Goal: Task Accomplishment & Management: Use online tool/utility

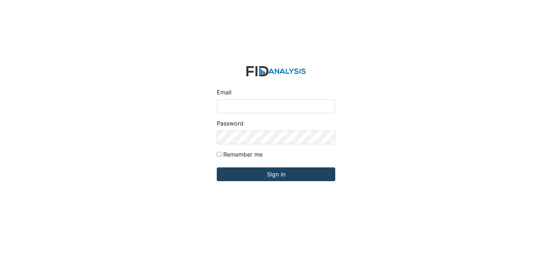
type input "[EMAIL_ADDRESS][DOMAIN_NAME]"
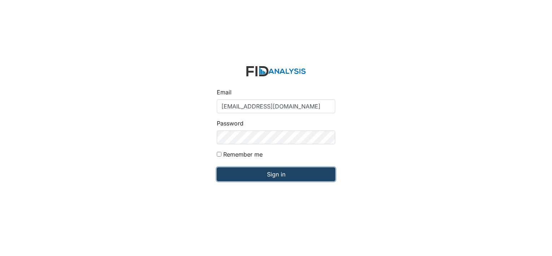
click at [296, 178] on input "Sign in" at bounding box center [276, 174] width 118 height 14
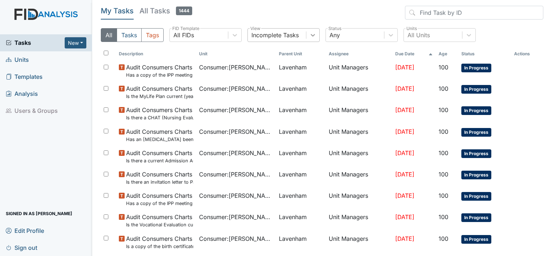
click at [311, 36] on icon at bounding box center [312, 34] width 7 height 7
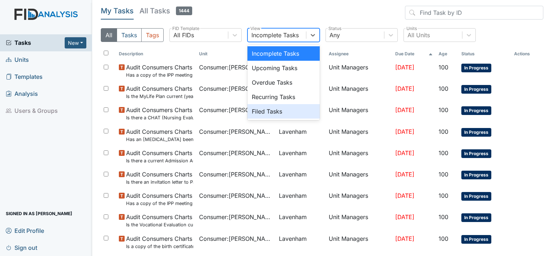
click at [269, 113] on div "Filed Tasks" at bounding box center [283, 111] width 72 height 14
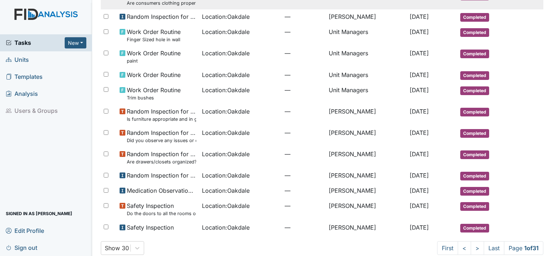
scroll to position [438, 0]
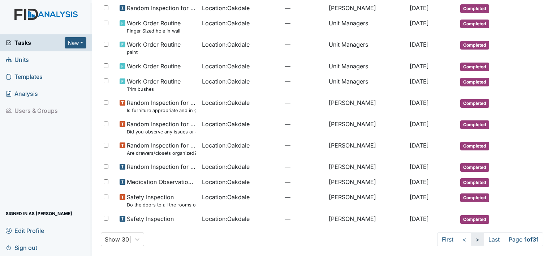
click at [472, 239] on link ">" at bounding box center [476, 239] width 13 height 14
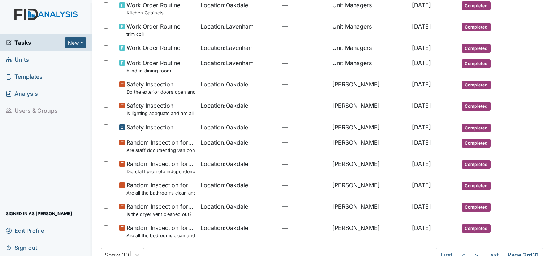
scroll to position [438, 0]
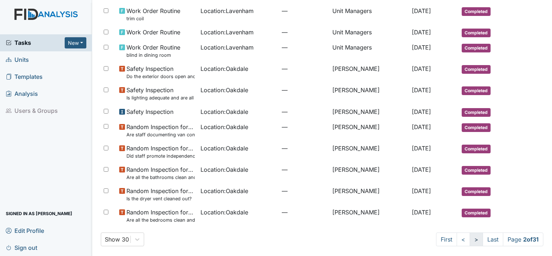
click at [469, 239] on link ">" at bounding box center [475, 239] width 13 height 14
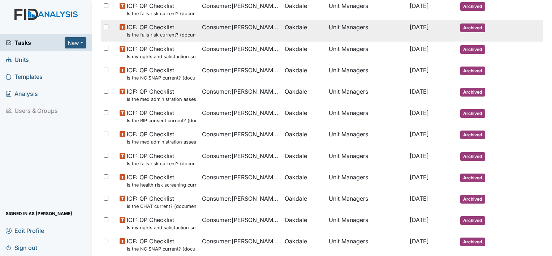
scroll to position [470, 0]
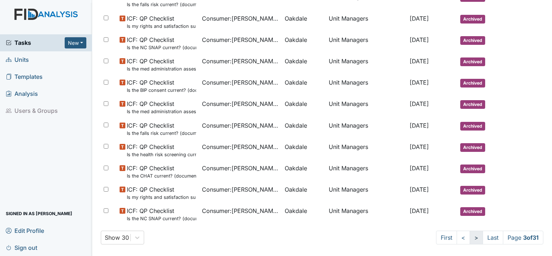
click at [470, 239] on link ">" at bounding box center [475, 237] width 13 height 14
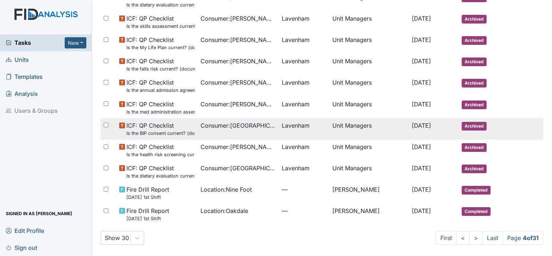
scroll to position [477, 0]
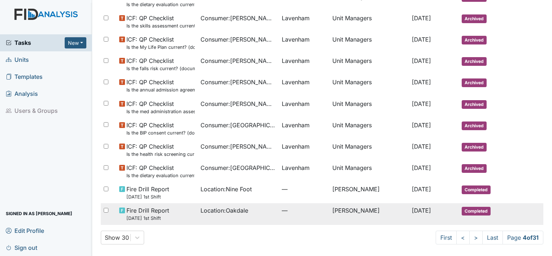
click at [161, 214] on span "Fire Drill Report 7/5/25 1st Shift" at bounding box center [147, 214] width 43 height 16
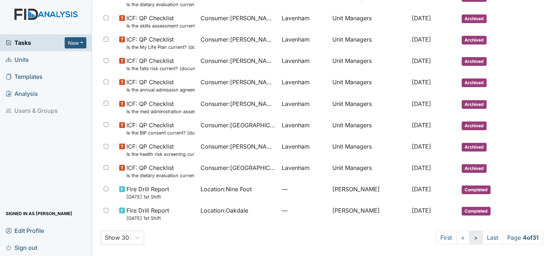
click at [469, 239] on link ">" at bounding box center [475, 237] width 13 height 14
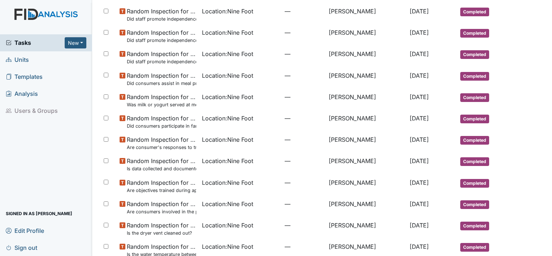
scroll to position [464, 0]
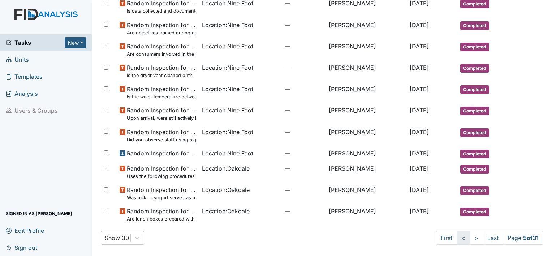
click at [456, 236] on link "<" at bounding box center [462, 238] width 13 height 14
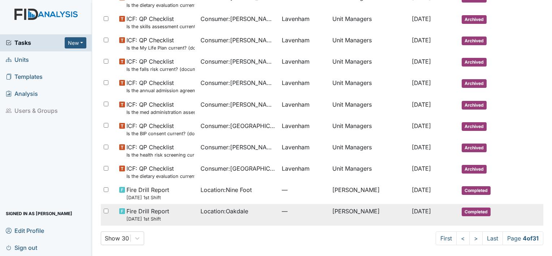
scroll to position [477, 0]
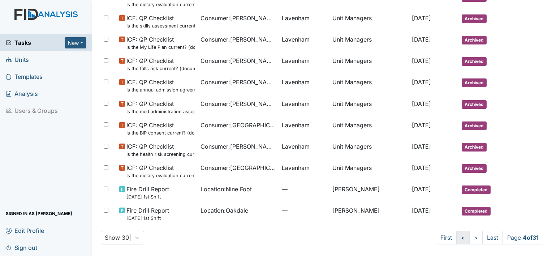
click at [456, 242] on link "<" at bounding box center [462, 237] width 13 height 14
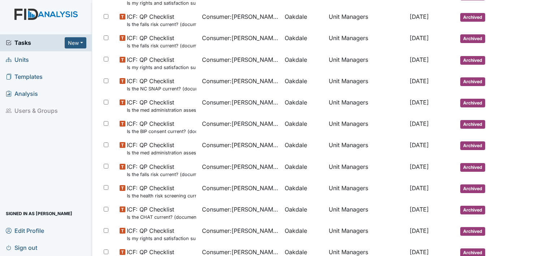
scroll to position [470, 0]
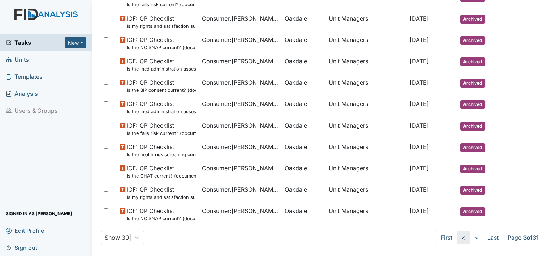
click at [456, 239] on link "<" at bounding box center [462, 237] width 13 height 14
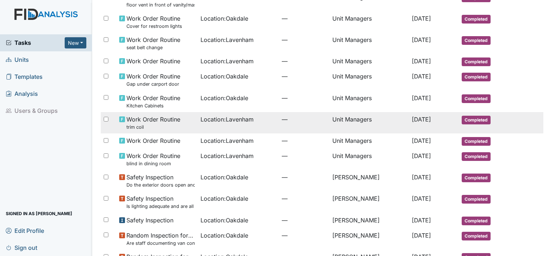
scroll to position [438, 0]
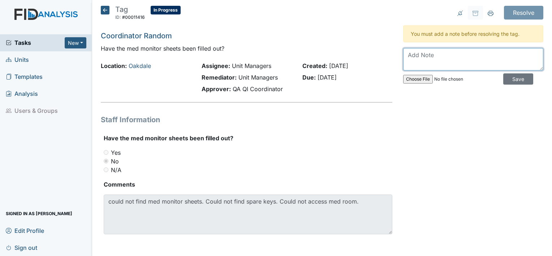
click at [461, 55] on textarea at bounding box center [473, 59] width 140 height 22
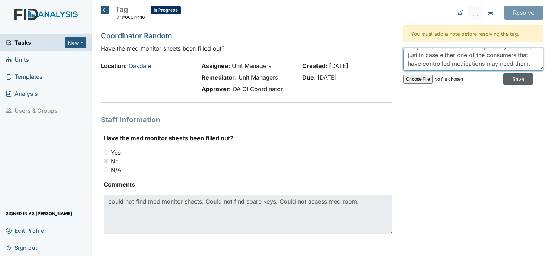
type textarea "Med monitor book and controlled med book both go with staff to the workshop bec…"
click at [515, 78] on input "Save" at bounding box center [518, 78] width 30 height 11
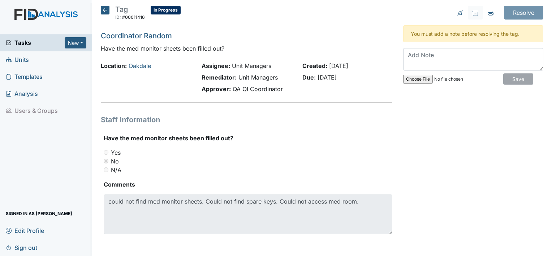
scroll to position [0, 0]
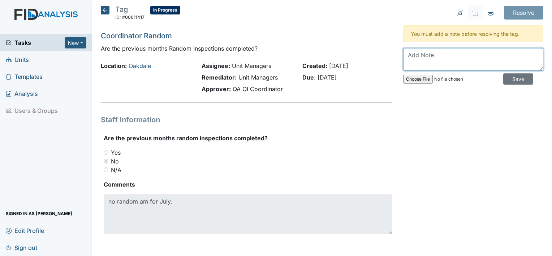
click at [439, 53] on textarea at bounding box center [473, 59] width 140 height 22
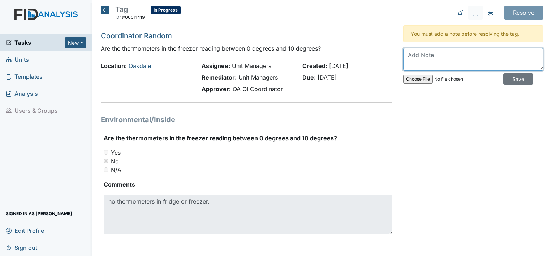
click at [425, 54] on textarea at bounding box center [473, 59] width 140 height 22
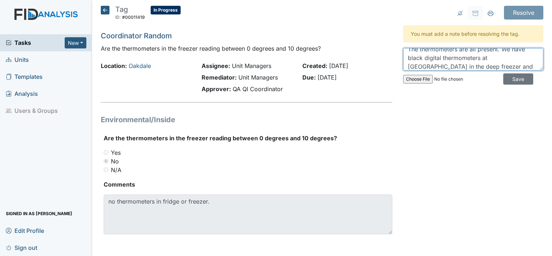
click at [403, 66] on textarea "The thermometers are all present. We have black digital thermometers at [GEOGRA…" at bounding box center [473, 59] width 140 height 22
click at [514, 64] on textarea "The thermometers are all present. We have black digital thermometers at Oakdale…" at bounding box center [473, 59] width 140 height 22
click at [457, 63] on textarea "The thermometers are all present. We have black digital thermometers at Oakdale…" at bounding box center [473, 59] width 140 height 22
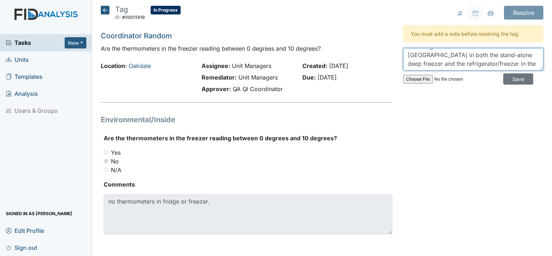
click at [498, 62] on textarea "The thermometers are all present. We have black digital thermometers at Oakdale…" at bounding box center [473, 59] width 140 height 22
drag, startPoint x: 484, startPoint y: 65, endPoint x: 430, endPoint y: 72, distance: 54.2
click at [430, 72] on div "The thermometers are all present. We have black digital thermometers at Oakdale…" at bounding box center [473, 68] width 140 height 40
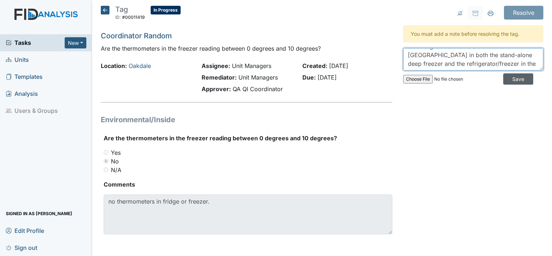
type textarea "The thermometers are all present. We have black digital thermometers at Oakdale…"
click at [504, 77] on input "Save" at bounding box center [518, 78] width 30 height 11
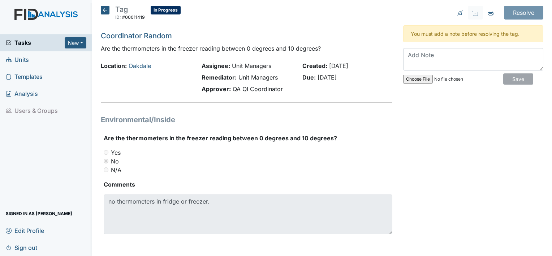
scroll to position [0, 0]
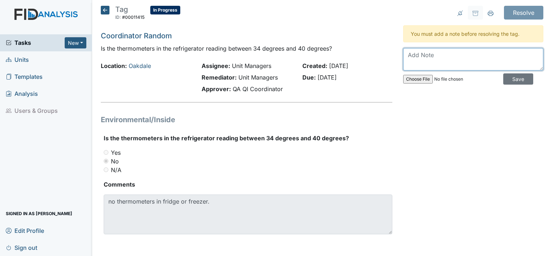
click at [432, 54] on textarea at bounding box center [473, 59] width 140 height 22
drag, startPoint x: 503, startPoint y: 66, endPoint x: 397, endPoint y: 47, distance: 108.2
click at [398, 47] on div "Resolve Archive Task × Are you sure you want to archive this task? It will appe…" at bounding box center [473, 129] width 151 height 246
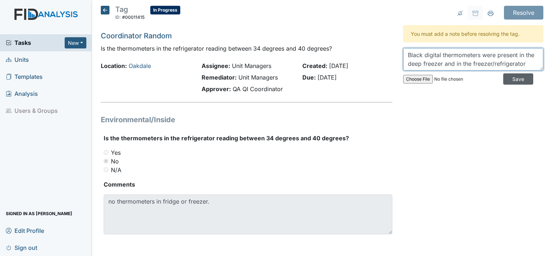
type textarea "Black digital thermometers were present in the deep freezer and in the freezer/…"
click at [512, 79] on input "Save" at bounding box center [518, 78] width 30 height 11
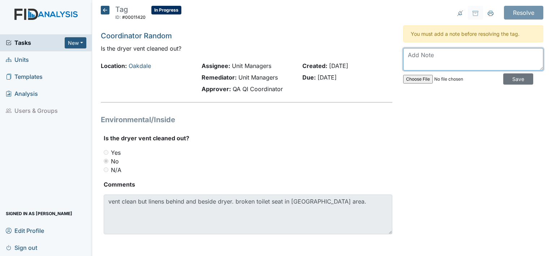
click at [455, 51] on textarea at bounding box center [473, 59] width 140 height 22
click at [483, 62] on textarea "This is a double tag. The vent was clean. The concern is covered in 2.11" at bounding box center [473, 59] width 140 height 22
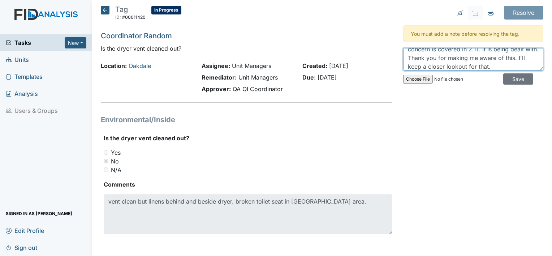
scroll to position [17, 0]
drag, startPoint x: 469, startPoint y: 65, endPoint x: 449, endPoint y: 68, distance: 20.7
click at [449, 68] on textarea "This is a double tag. The vent was clean. The concern is covered in 2.11. It is…" at bounding box center [473, 59] width 140 height 22
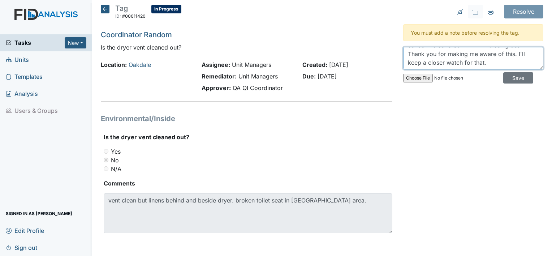
click at [500, 63] on textarea "This is a double tag. The vent was clean. The concern is covered in 2.11. It is…" at bounding box center [473, 58] width 140 height 22
type textarea "This is a double tag. The vent was clean. The concern is covered in 2.11. It is…"
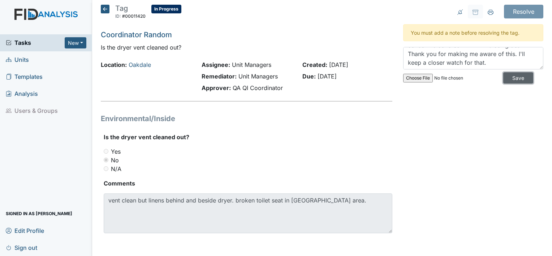
click at [509, 78] on input "Save" at bounding box center [518, 77] width 30 height 11
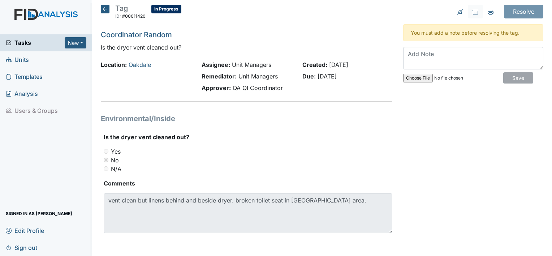
scroll to position [0, 0]
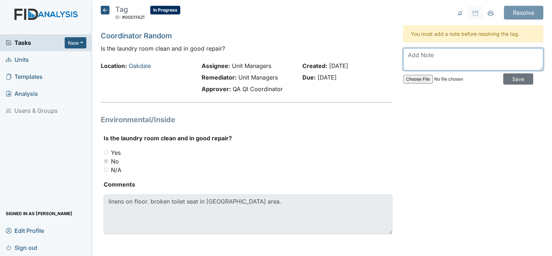
click at [427, 55] on textarea at bounding box center [473, 59] width 140 height 22
type textarea "Being taken care of. Spoke with staff on the matter as well."
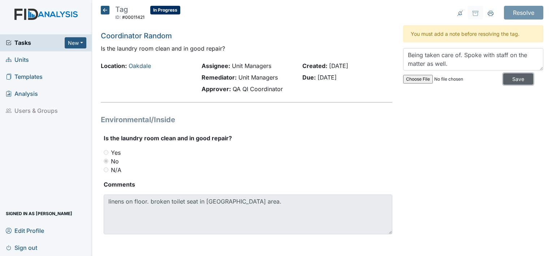
click at [507, 79] on input "Save" at bounding box center [518, 78] width 30 height 11
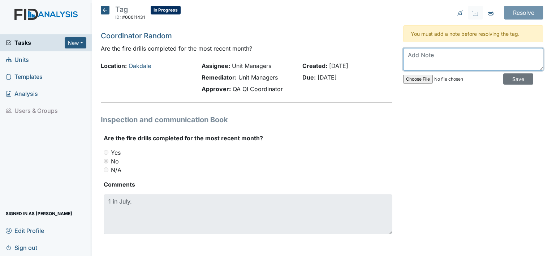
click at [449, 55] on textarea at bounding box center [473, 59] width 140 height 22
click at [511, 55] on textarea "There was only 1 scheduled for July." at bounding box center [473, 59] width 140 height 22
type textarea "There was only 1 scheduled for July."
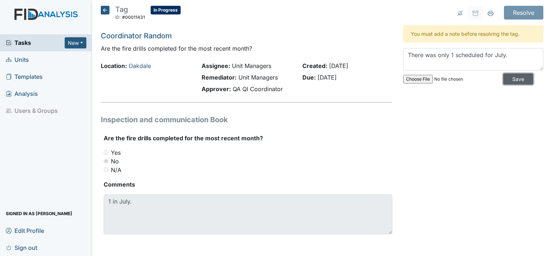
click at [510, 79] on input "Save" at bounding box center [518, 78] width 30 height 11
